Goal: Check status: Check status

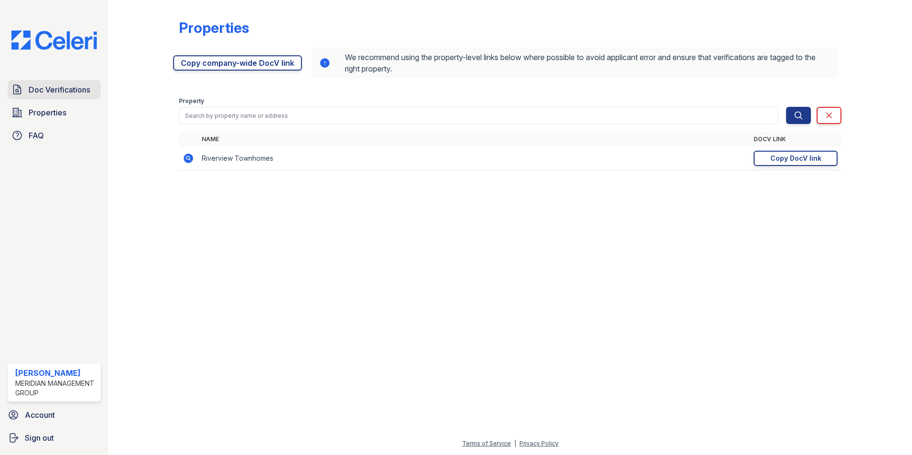
click at [63, 90] on span "Doc Verifications" at bounding box center [60, 89] width 62 height 11
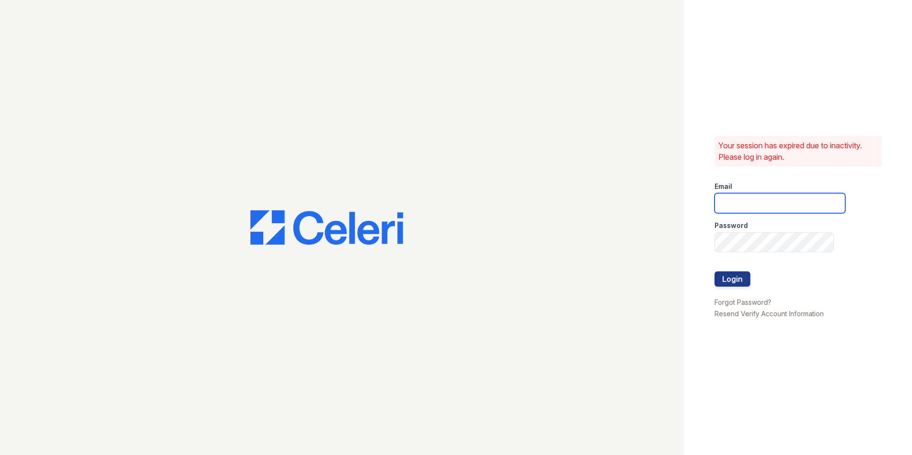
type input "ehudson@mmgmgt.com"
click at [726, 281] on button "Login" at bounding box center [733, 279] width 36 height 15
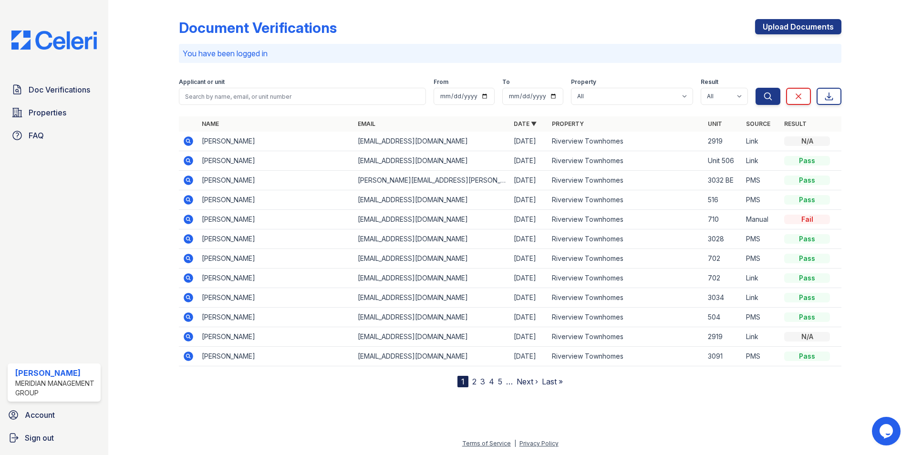
click at [190, 139] on icon at bounding box center [189, 141] width 10 height 10
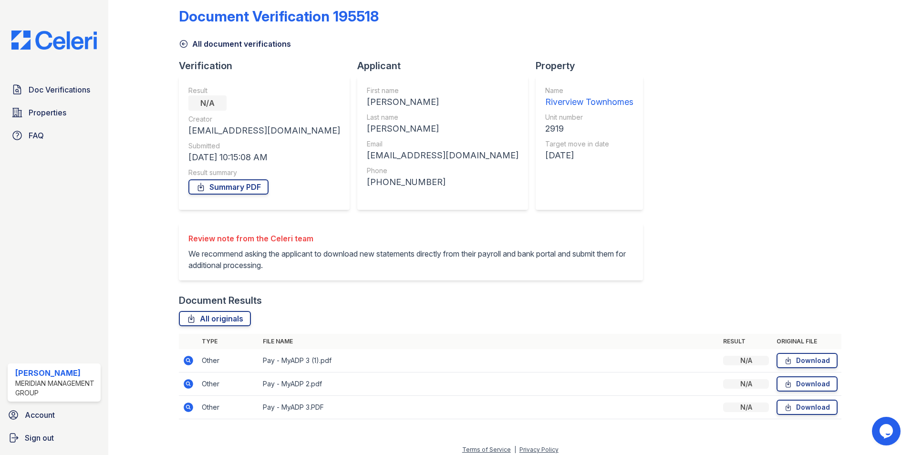
scroll to position [18, 0]
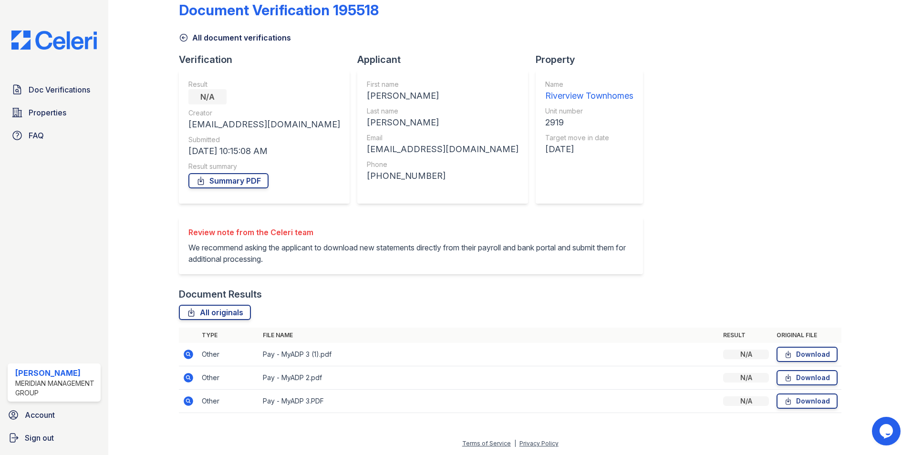
click at [188, 358] on icon at bounding box center [189, 355] width 10 height 10
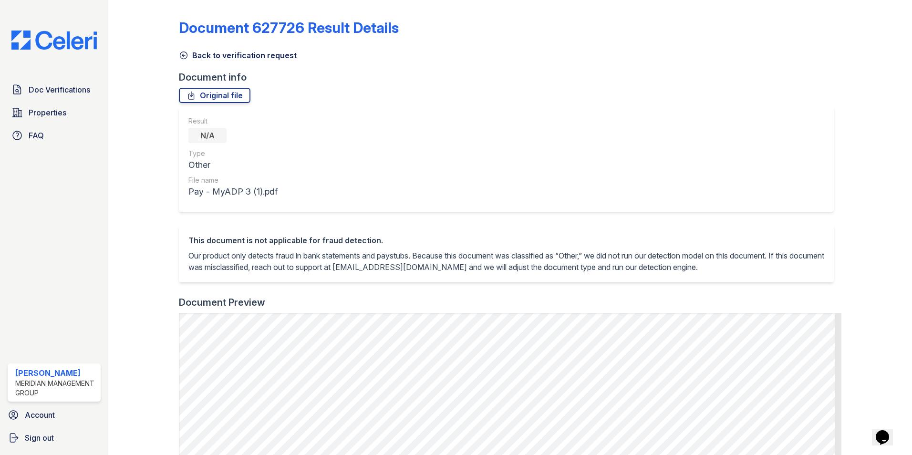
click at [182, 57] on icon at bounding box center [184, 56] width 10 height 10
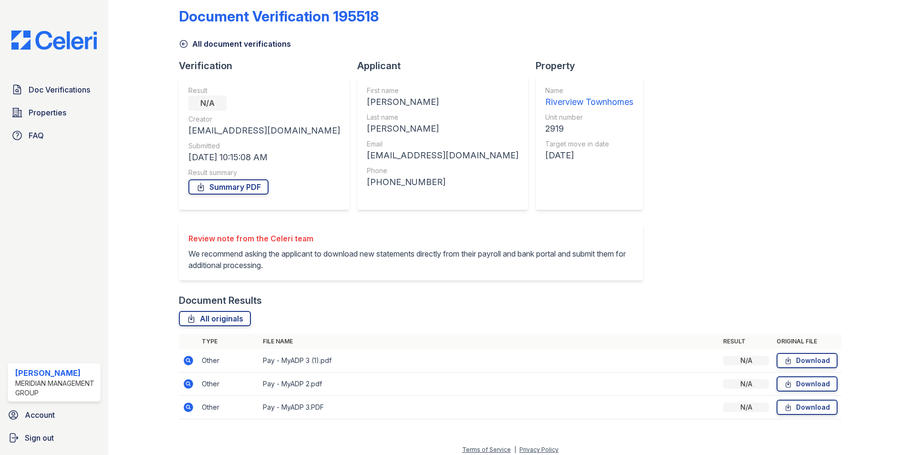
scroll to position [18, 0]
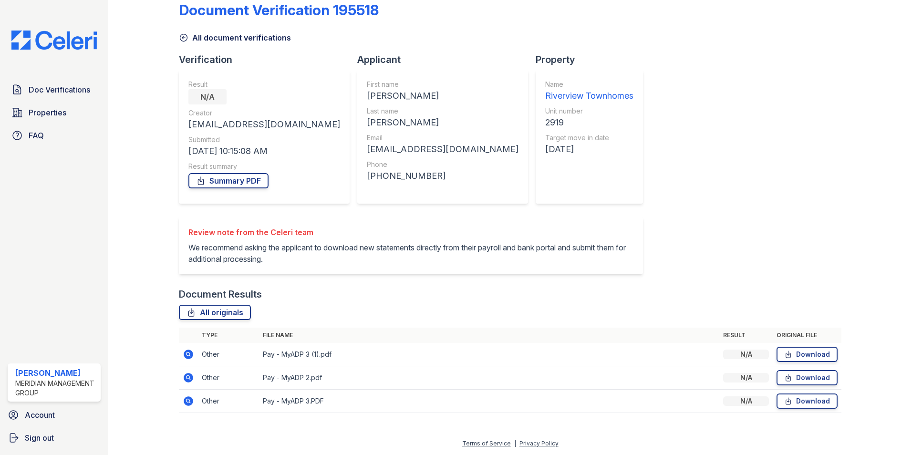
click at [185, 377] on icon at bounding box center [189, 378] width 10 height 10
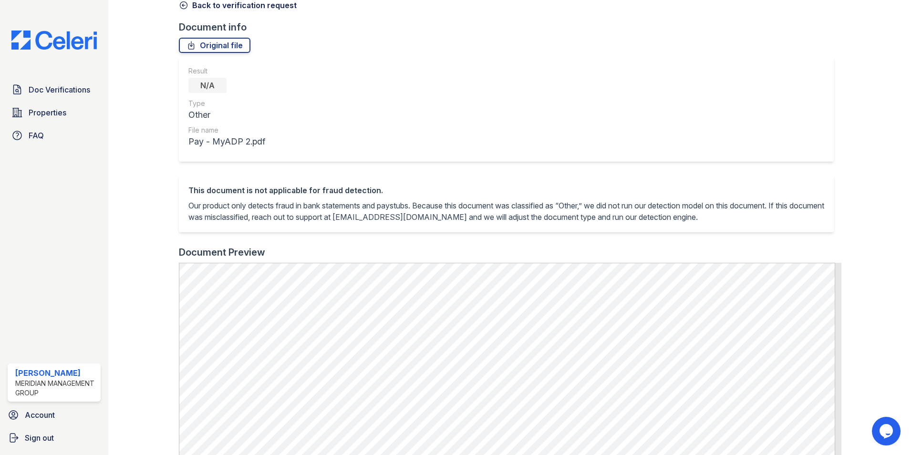
scroll to position [48, 0]
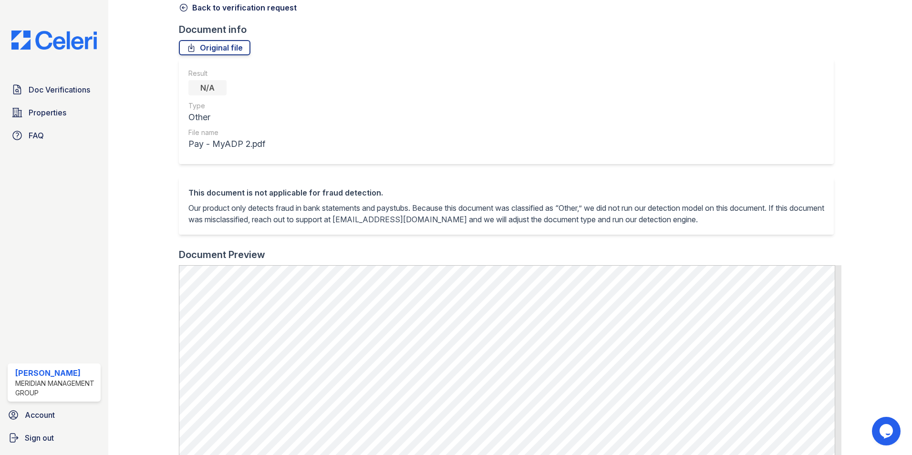
click at [182, 8] on icon at bounding box center [183, 7] width 7 height 7
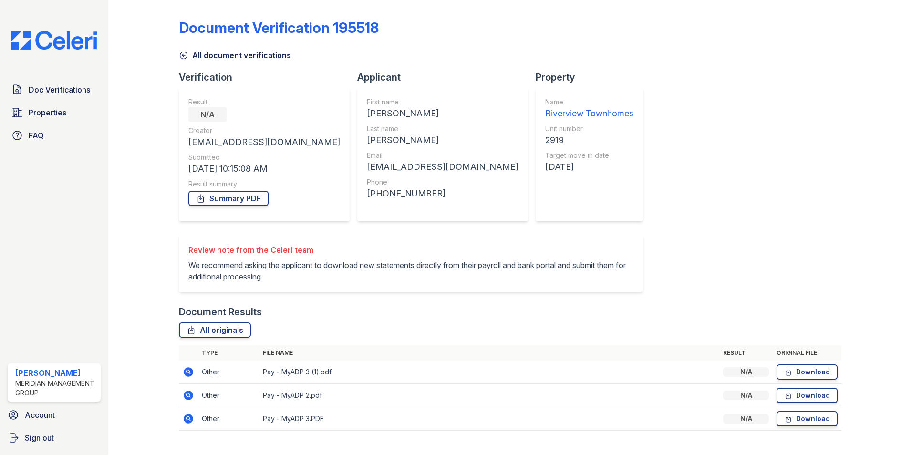
click at [185, 417] on icon at bounding box center [189, 419] width 10 height 10
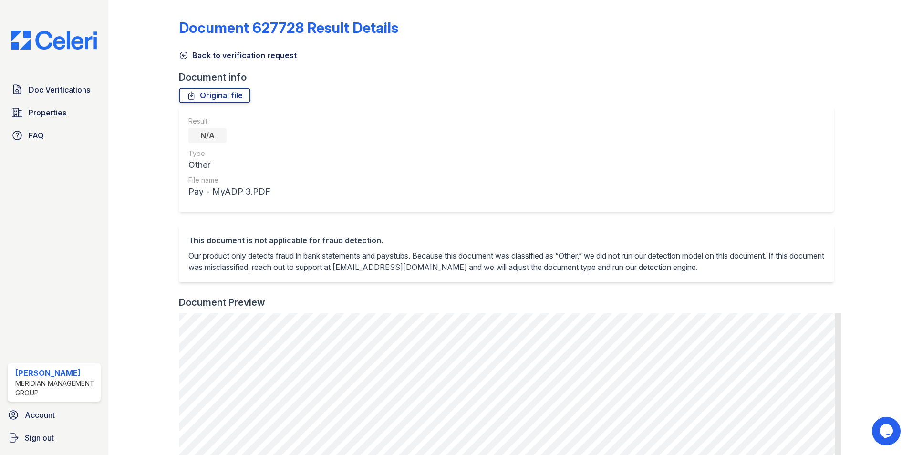
click at [190, 53] on link "Back to verification request" at bounding box center [238, 55] width 118 height 11
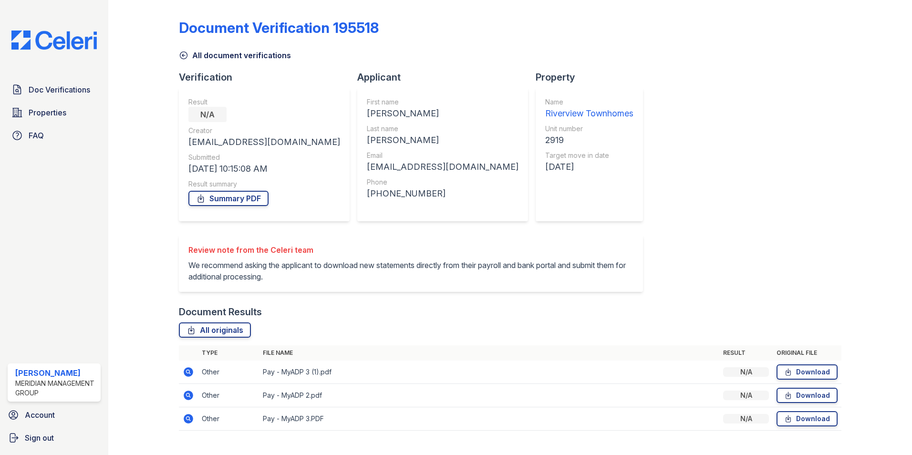
click at [183, 56] on icon at bounding box center [183, 55] width 7 height 7
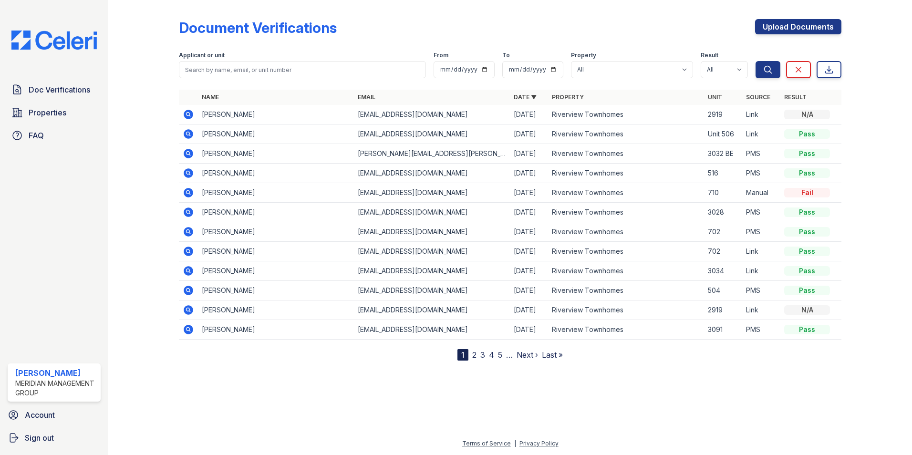
click at [188, 172] on icon at bounding box center [188, 172] width 2 height 2
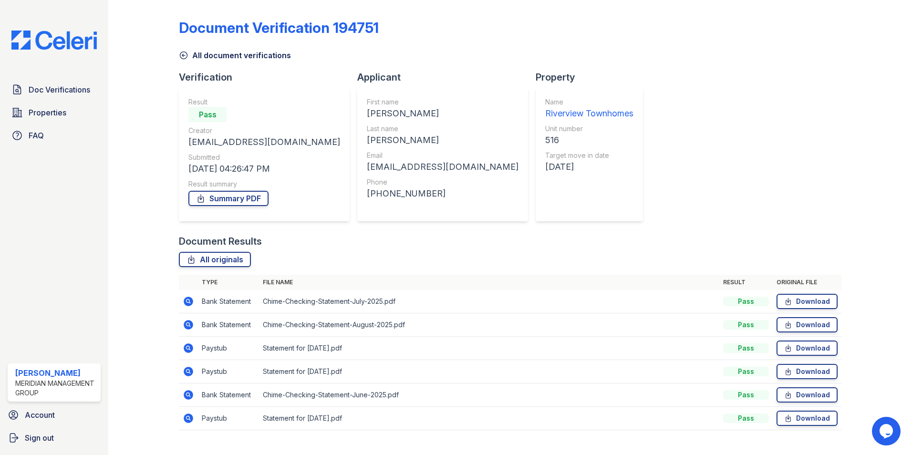
scroll to position [17, 0]
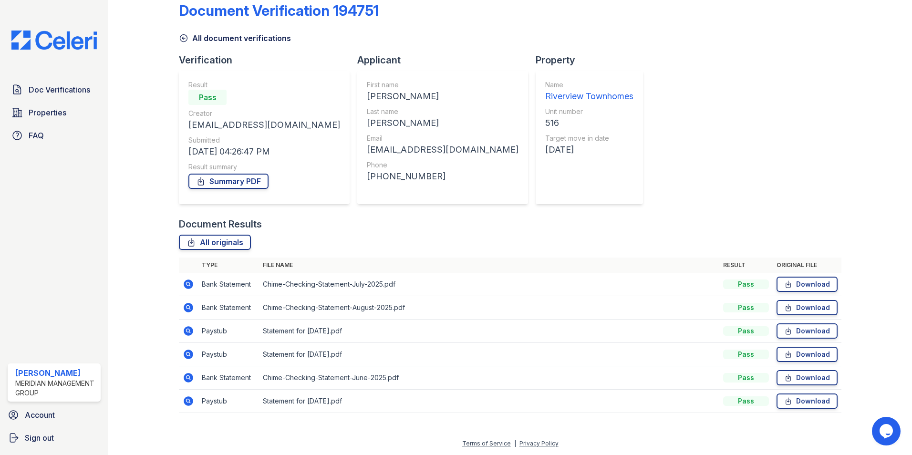
click at [187, 330] on icon at bounding box center [188, 330] width 2 height 2
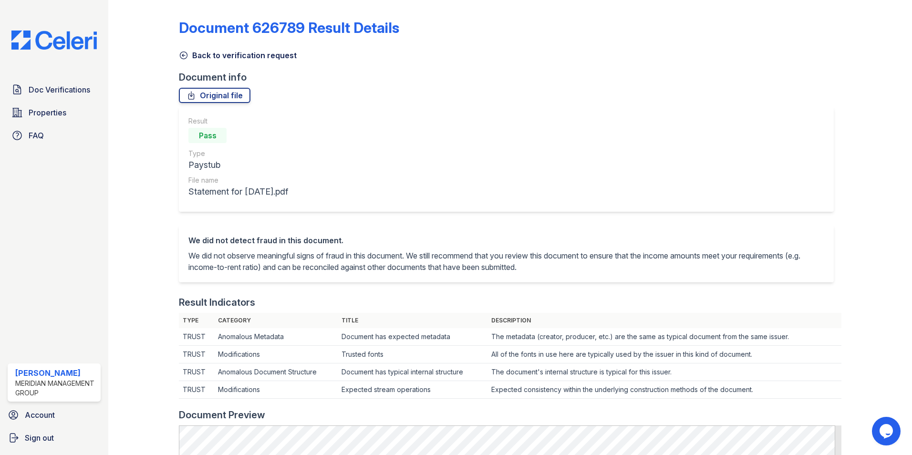
click at [186, 55] on icon at bounding box center [184, 56] width 10 height 10
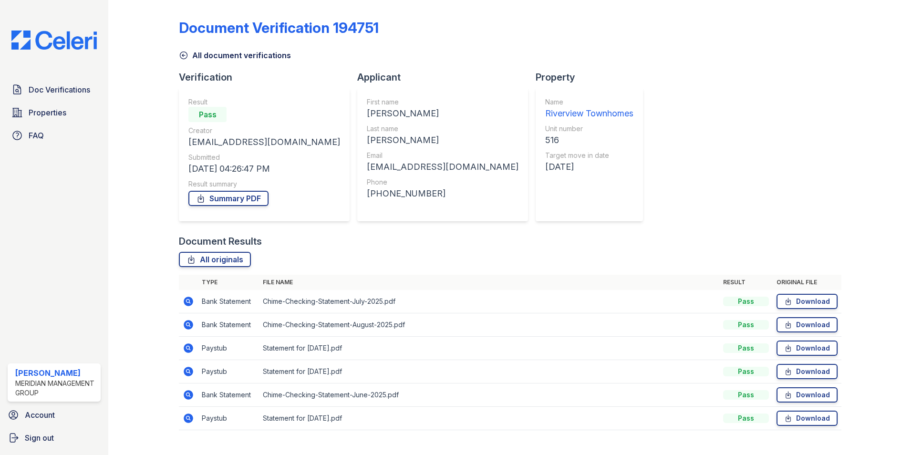
scroll to position [17, 0]
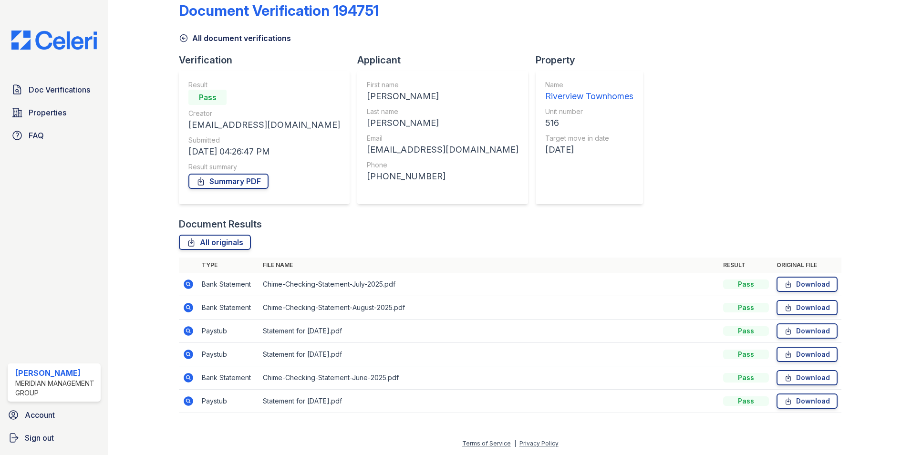
click at [188, 353] on icon at bounding box center [188, 354] width 2 height 2
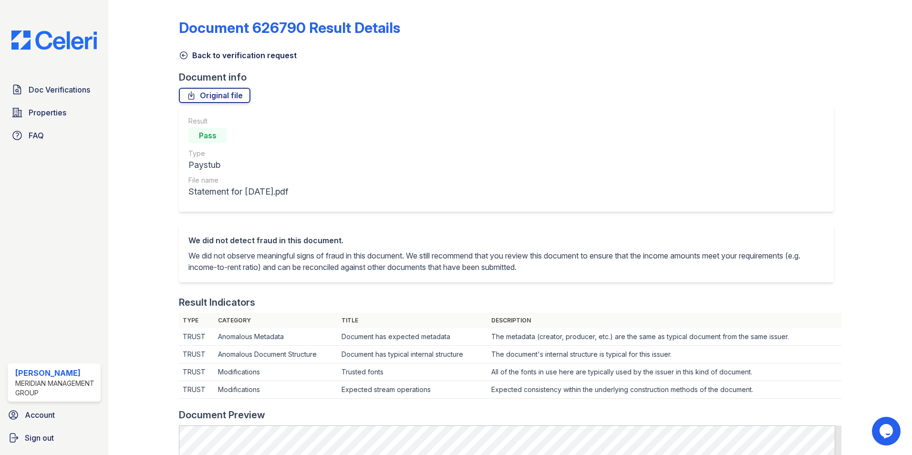
click at [182, 55] on icon at bounding box center [183, 55] width 7 height 7
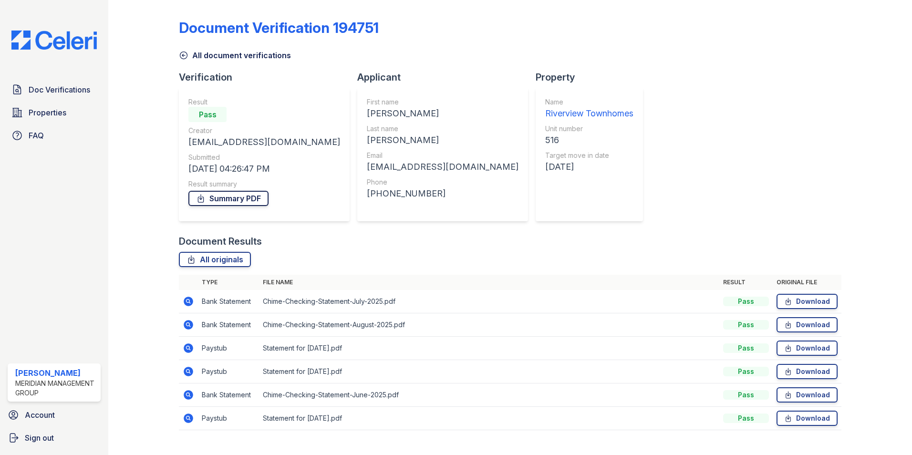
click at [223, 201] on link "Summary PDF" at bounding box center [228, 198] width 80 height 15
click at [190, 53] on link "All document verifications" at bounding box center [235, 55] width 112 height 11
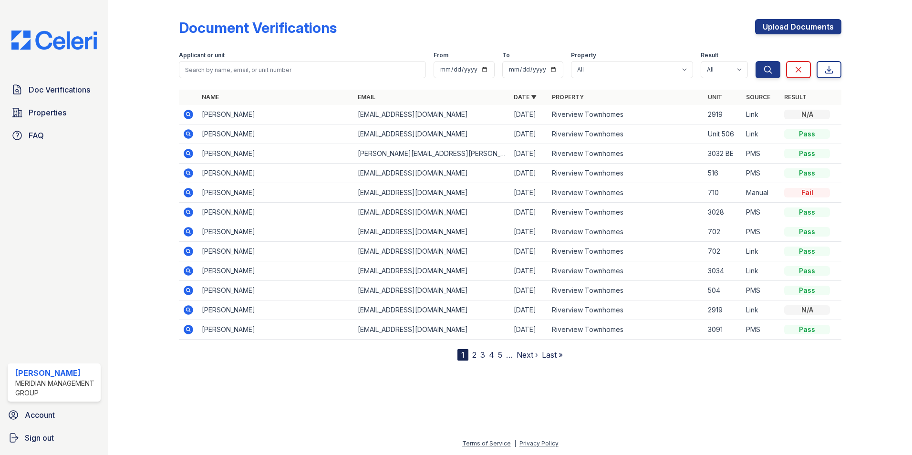
click at [189, 192] on icon at bounding box center [188, 192] width 11 height 11
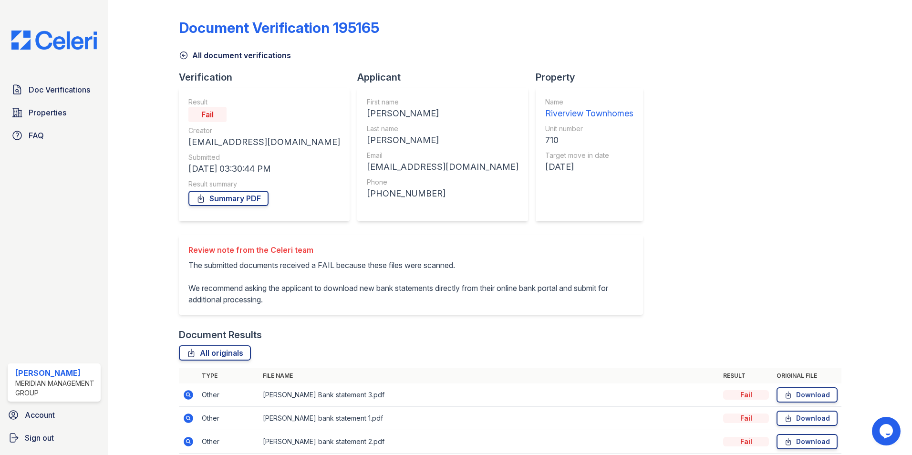
scroll to position [41, 0]
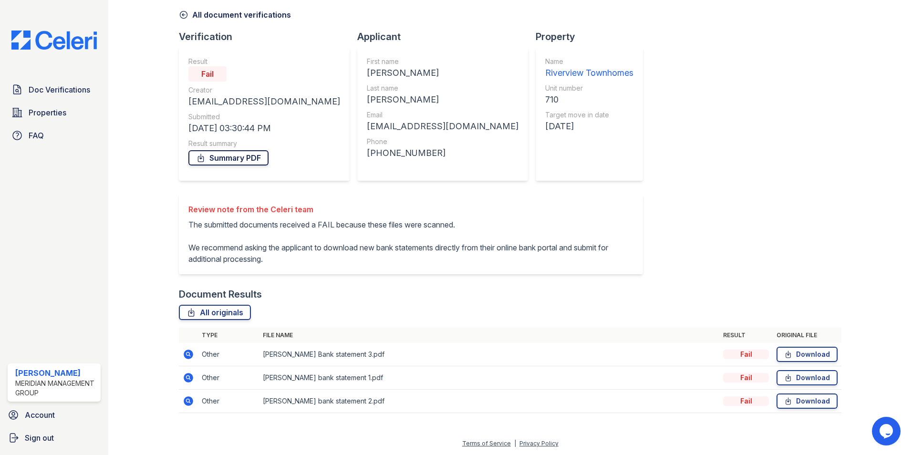
click at [255, 162] on link "Summary PDF" at bounding box center [228, 157] width 80 height 15
